Goal: Information Seeking & Learning: Learn about a topic

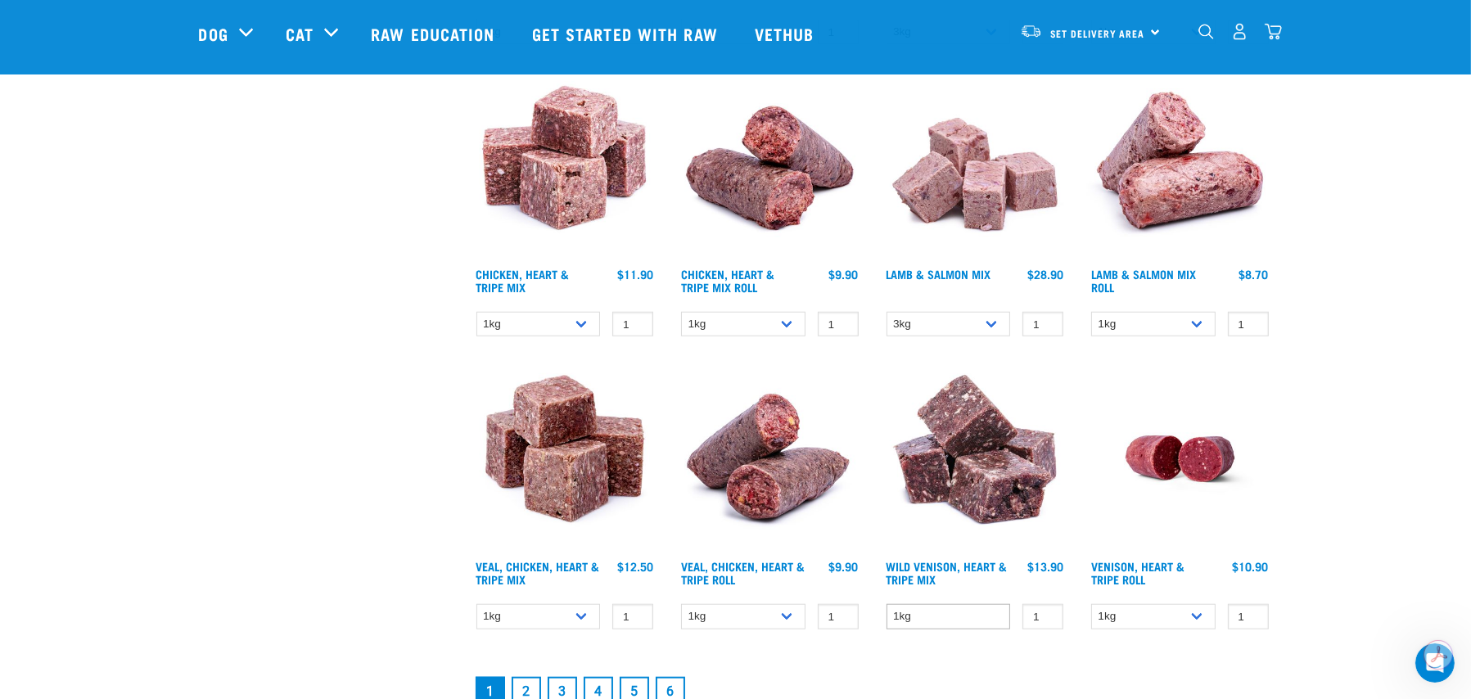
scroll to position [2128, 0]
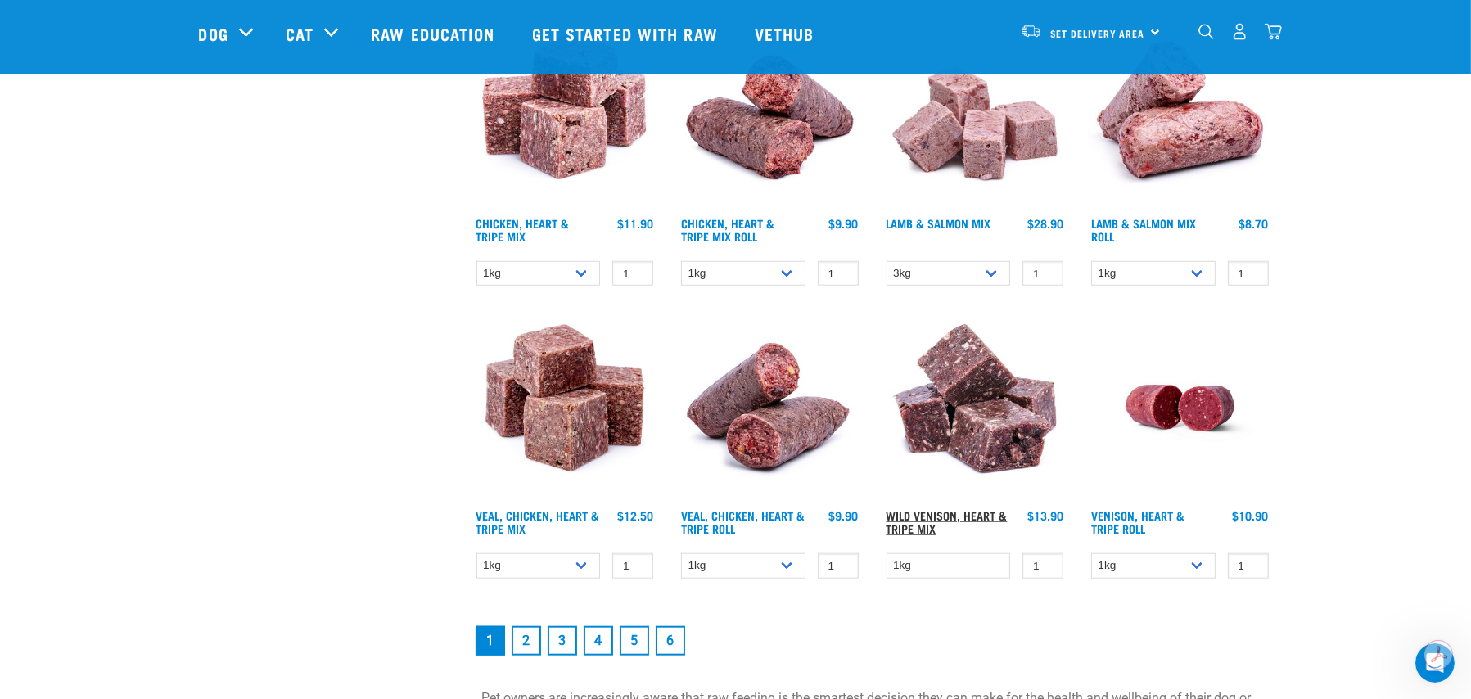
click at [967, 520] on link "Wild Venison, Heart & Tripe Mix" at bounding box center [946, 521] width 121 height 19
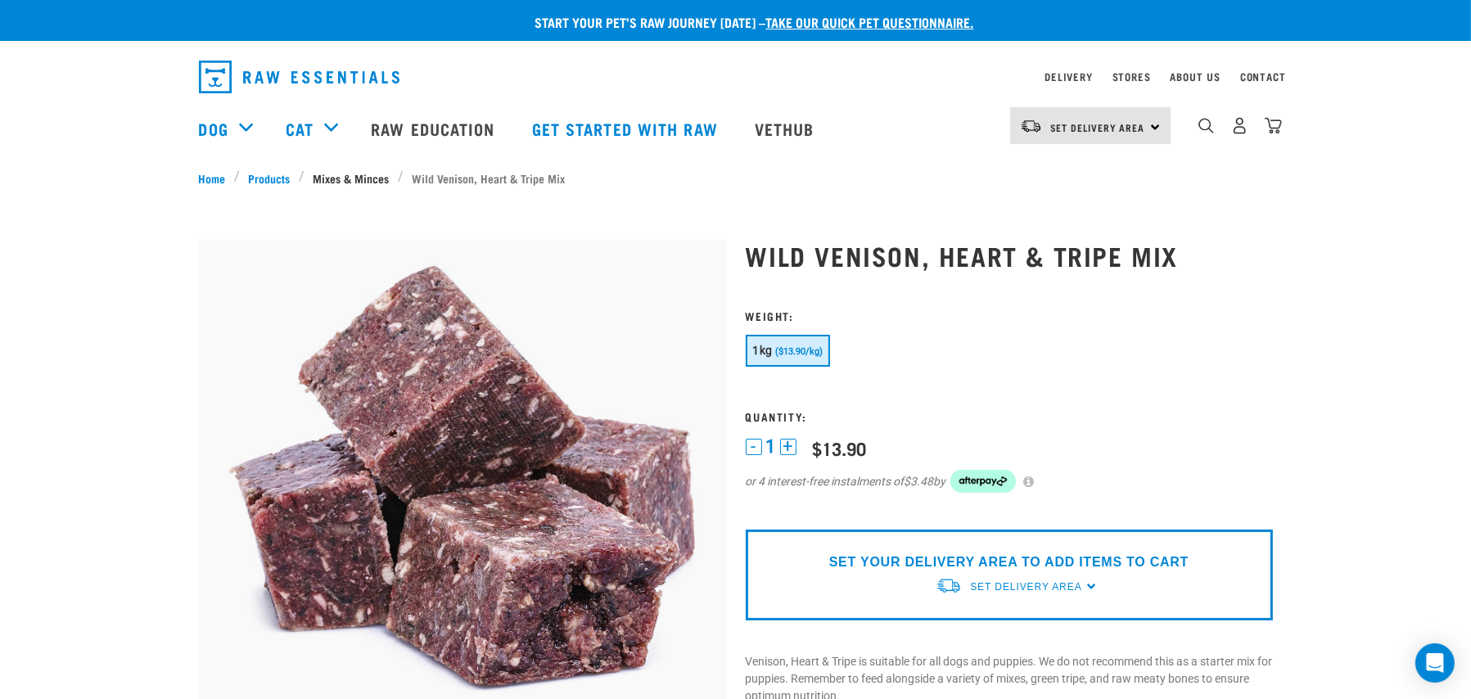
click at [340, 175] on link "Mixes & Minces" at bounding box center [350, 177] width 93 height 17
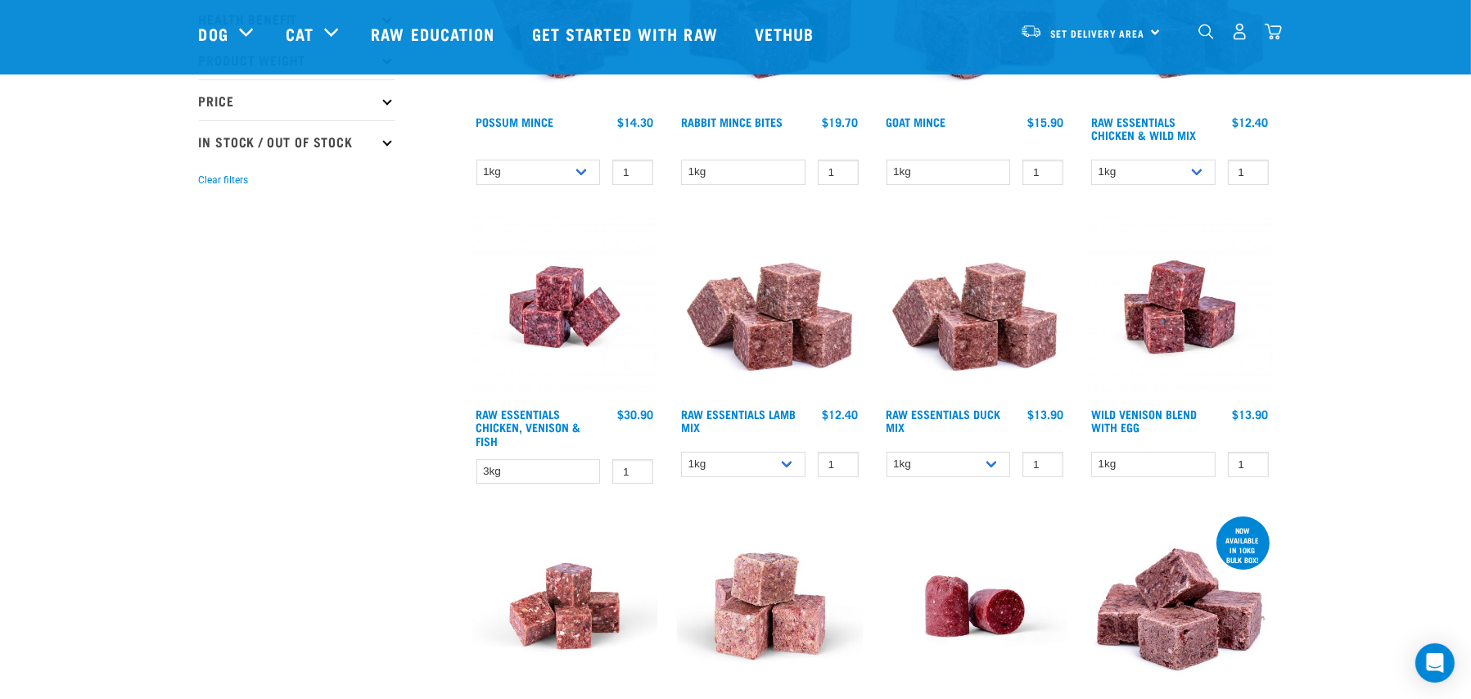
scroll to position [327, 0]
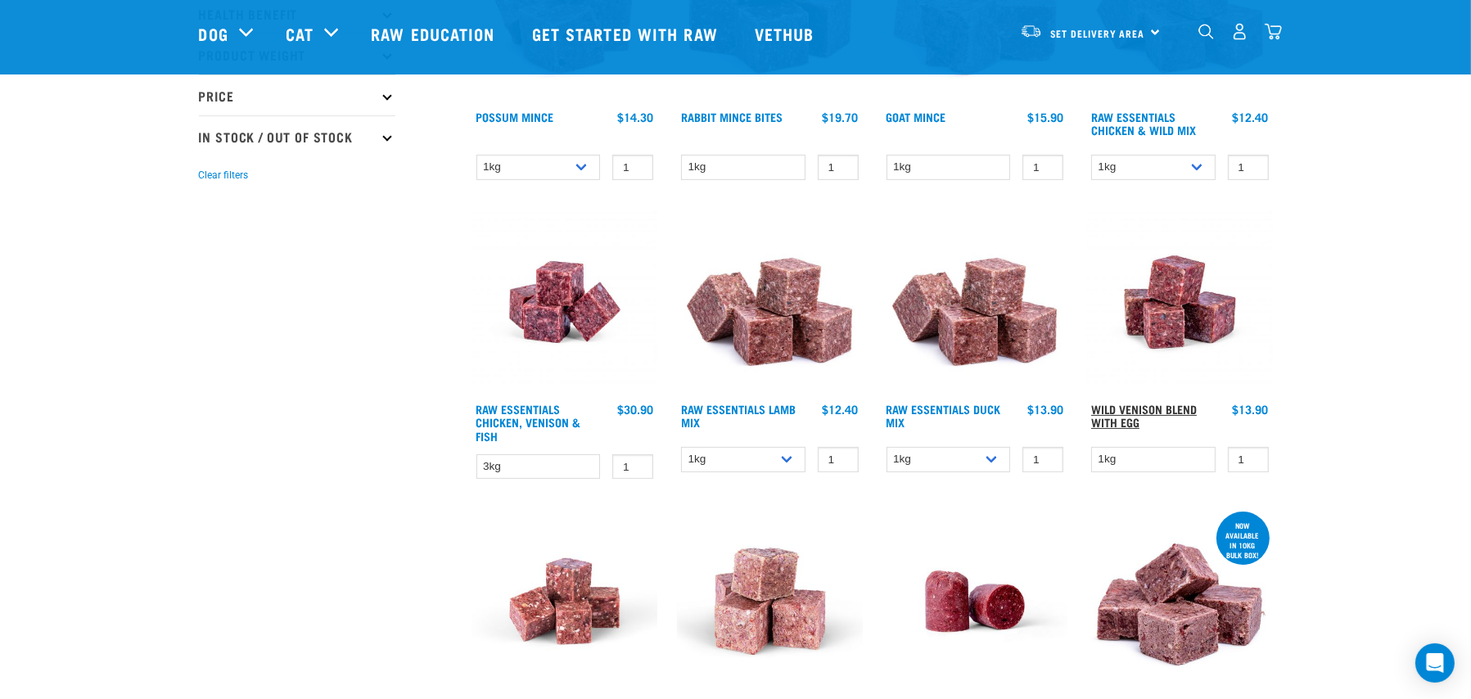
click at [1159, 414] on link "Wild Venison Blend with Egg" at bounding box center [1144, 415] width 106 height 19
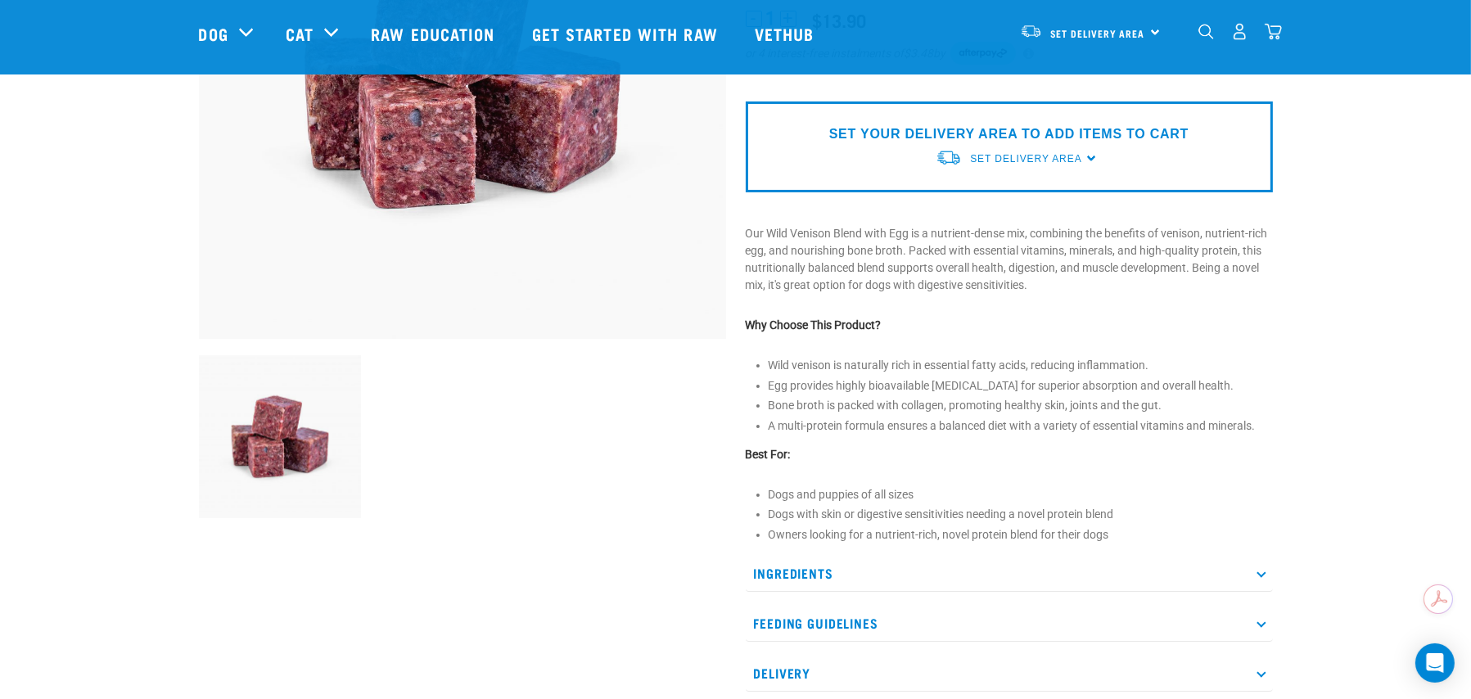
scroll to position [327, 0]
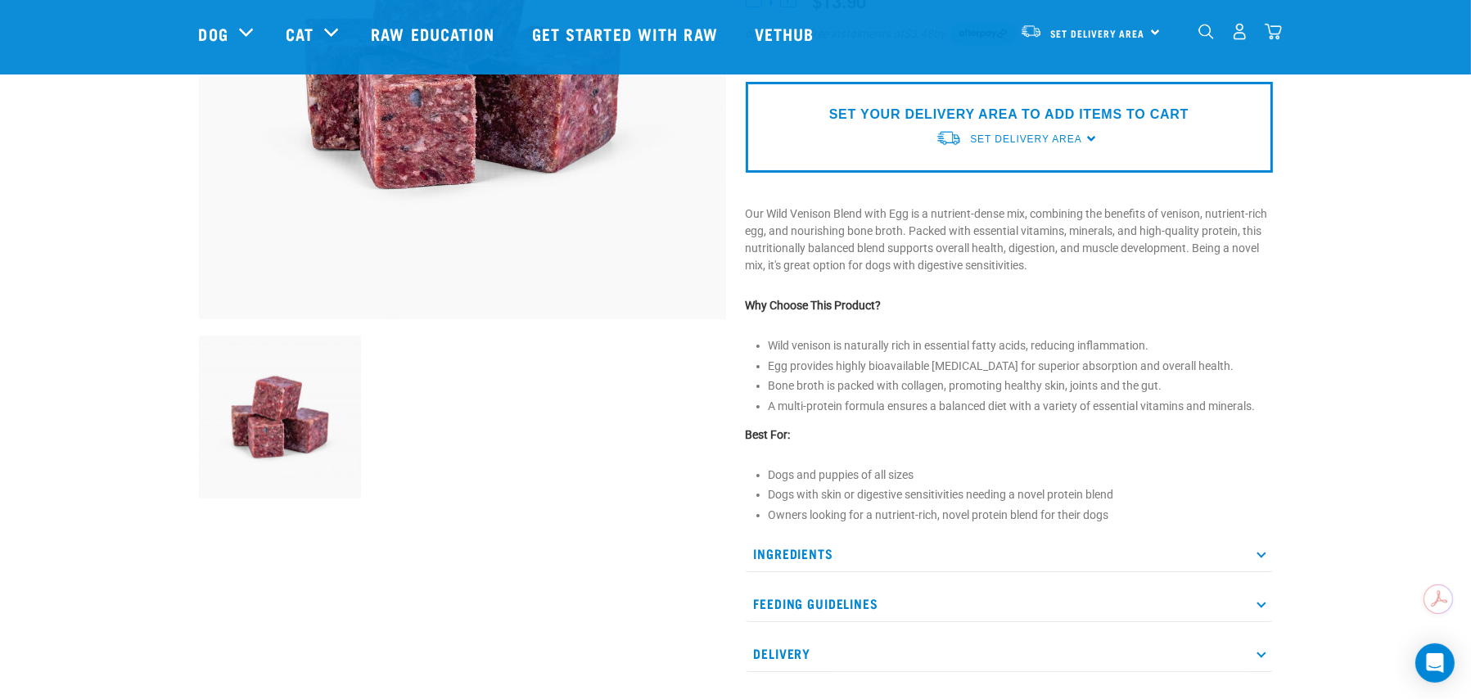
click at [811, 553] on p "Ingredients" at bounding box center [1008, 553] width 527 height 37
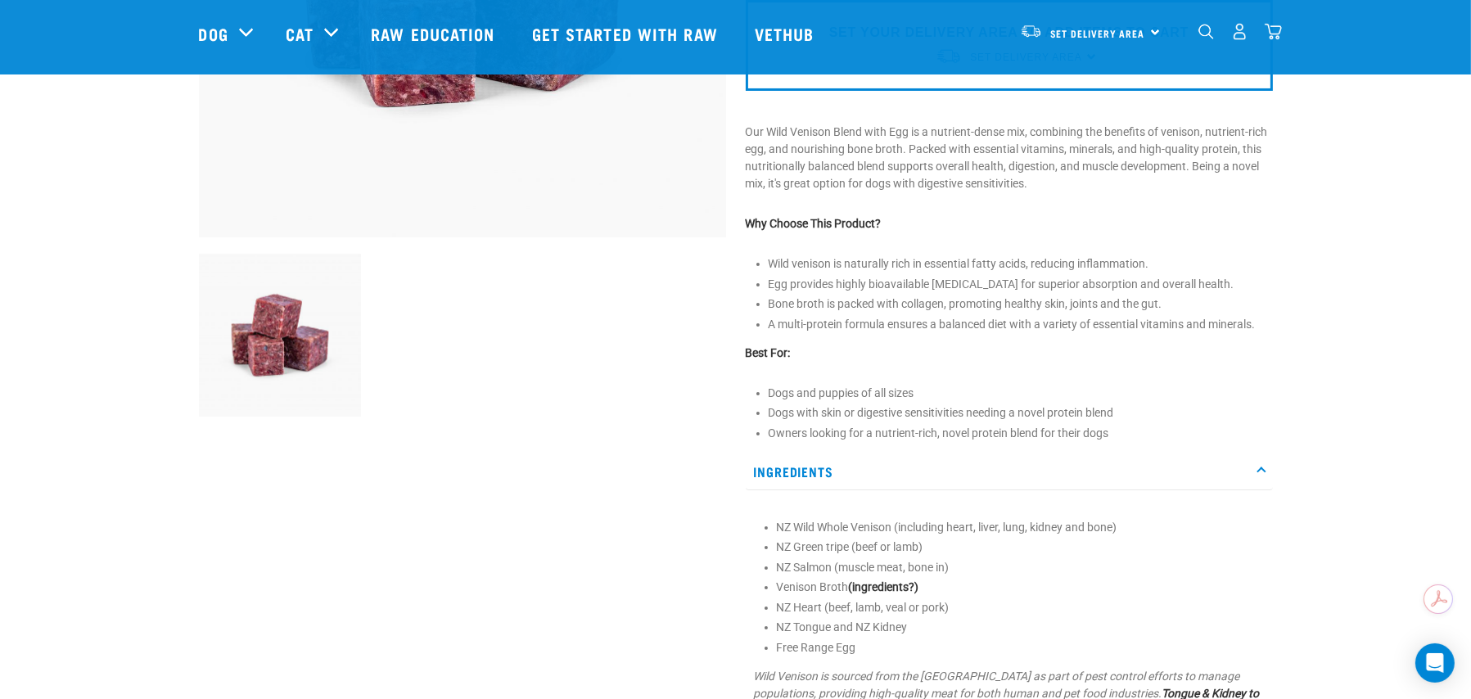
scroll to position [491, 0]
